Goal: Task Accomplishment & Management: Manage account settings

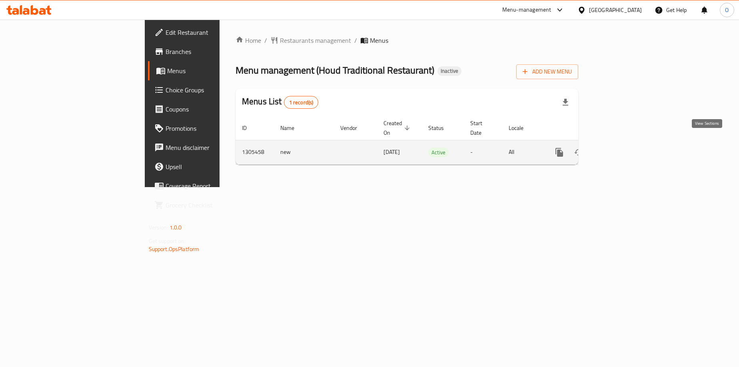
click at [622, 148] on icon "enhanced table" at bounding box center [617, 153] width 10 height 10
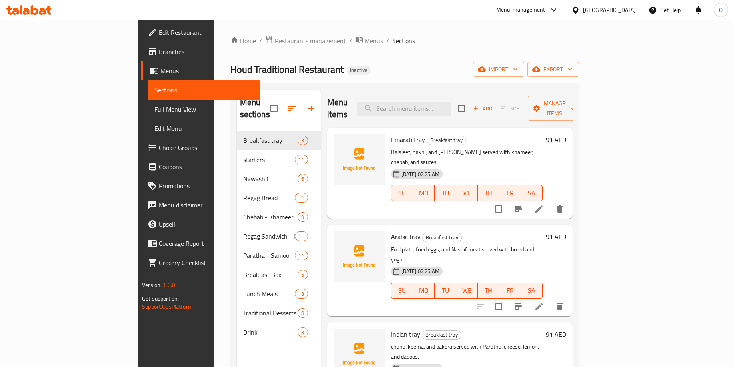
click at [154, 110] on span "Full Menu View" at bounding box center [204, 109] width 100 height 10
click at [159, 147] on span "Choice Groups" at bounding box center [206, 148] width 95 height 10
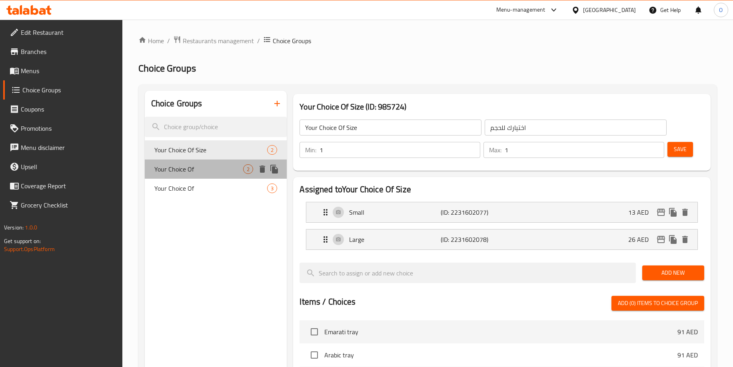
click at [184, 166] on span "Your Choice Of" at bounding box center [198, 169] width 89 height 10
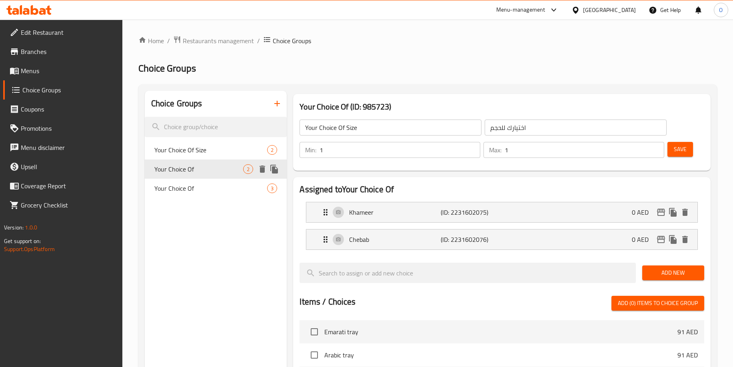
type input "Your Choice Of"
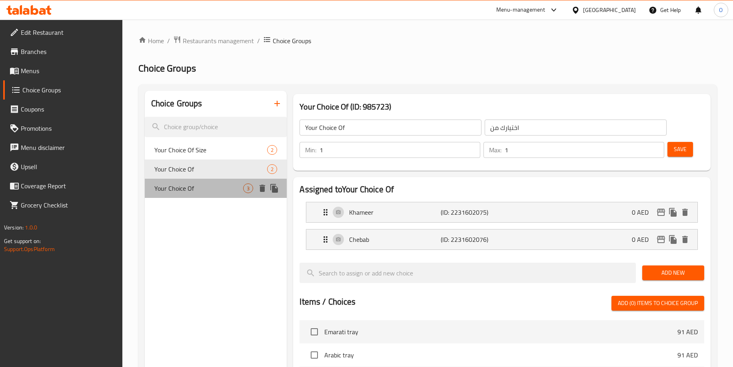
click at [176, 180] on div "Your Choice Of 3" at bounding box center [216, 188] width 142 height 19
type input "اختيارك من"
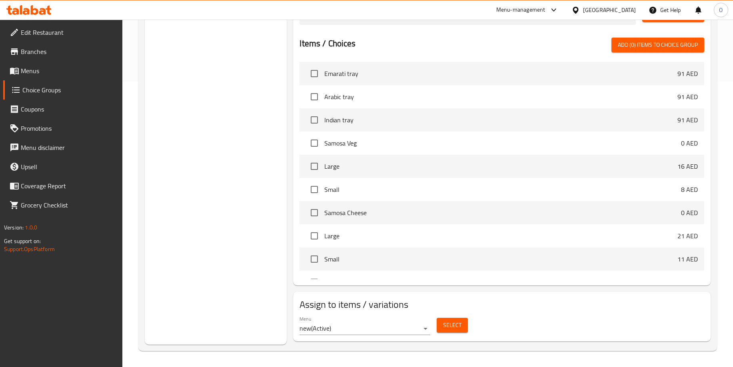
scroll to position [6, 0]
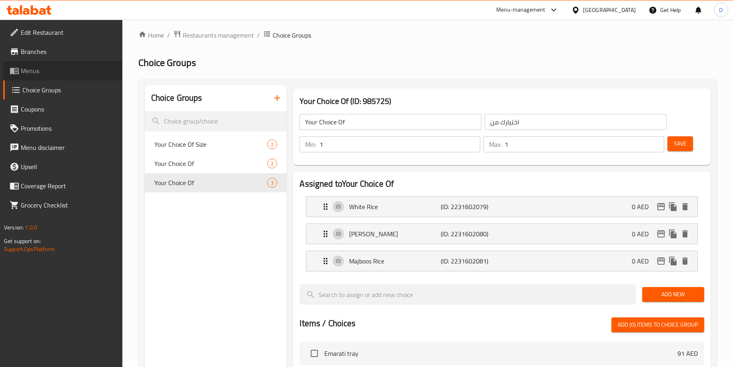
click at [36, 76] on span "Menus" at bounding box center [68, 71] width 95 height 10
